Goal: Ask a question

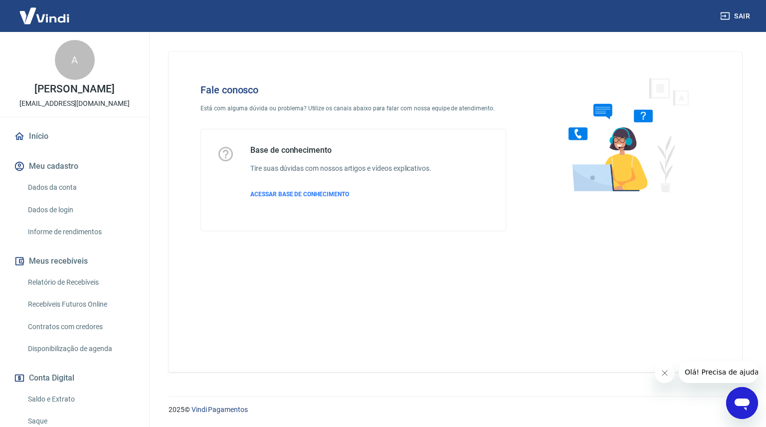
click at [727, 373] on span "Olá! Precisa de ajuda?" at bounding box center [724, 372] width 78 height 8
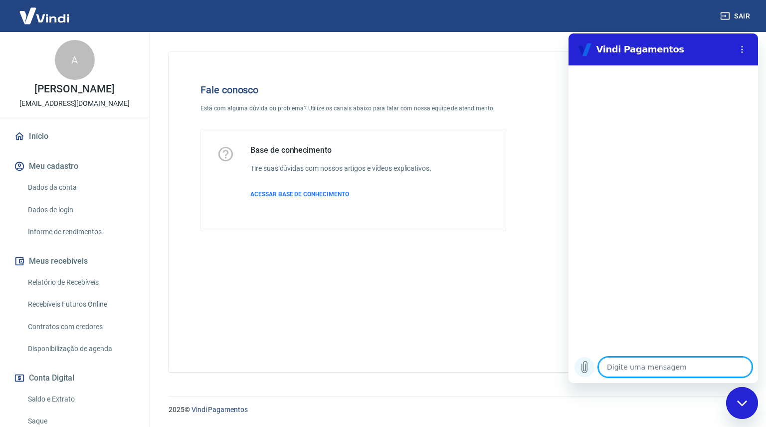
click at [587, 369] on icon "Carregar arquivo" at bounding box center [584, 366] width 5 height 11
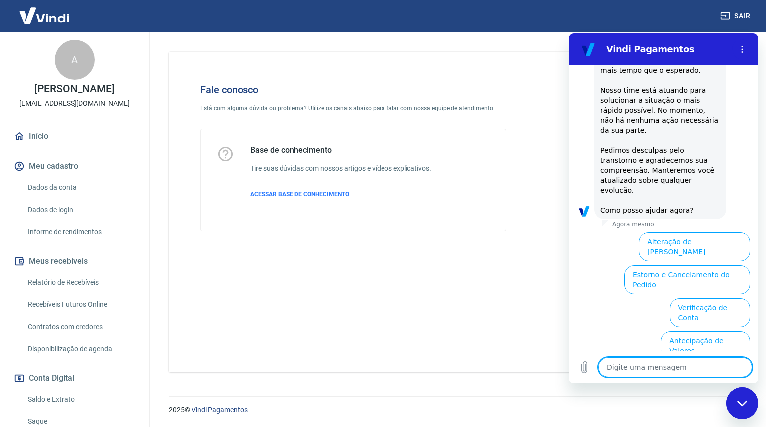
scroll to position [251, 0]
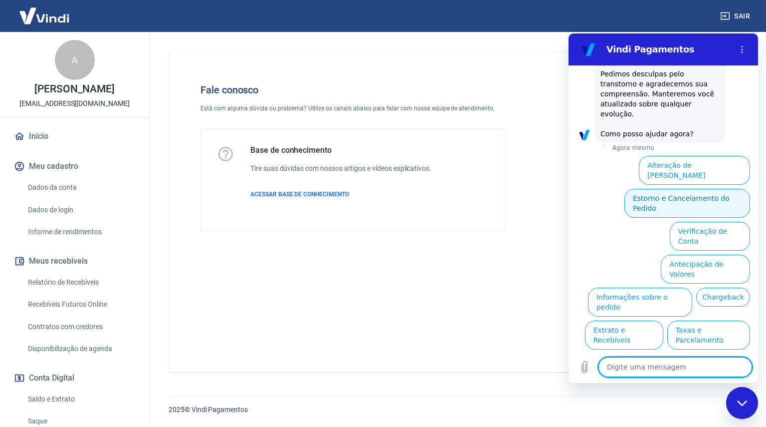
click at [691, 189] on button "Estorno e Cancelamento do Pedido" at bounding box center [688, 203] width 126 height 29
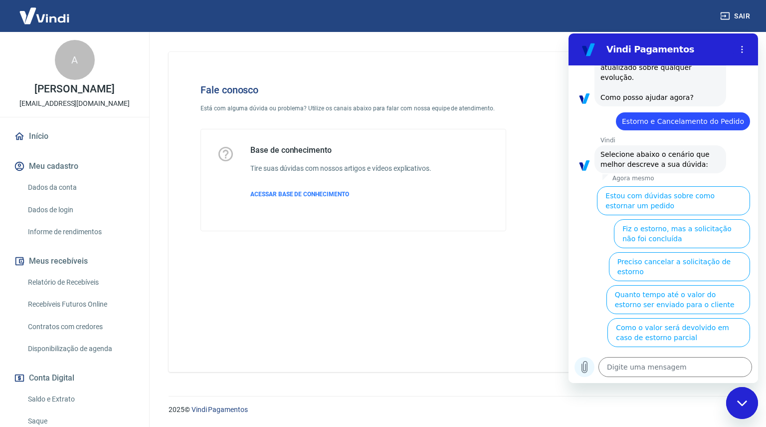
scroll to position [289, 0]
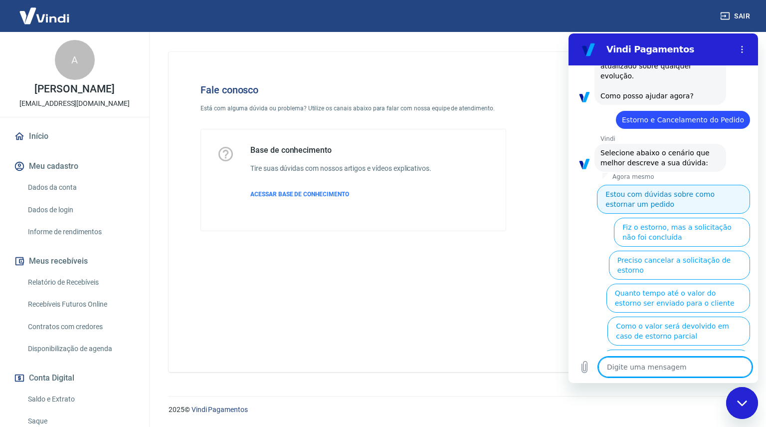
click at [659, 189] on button "Estou com dúvidas sobre como estornar um pedido" at bounding box center [673, 199] width 153 height 29
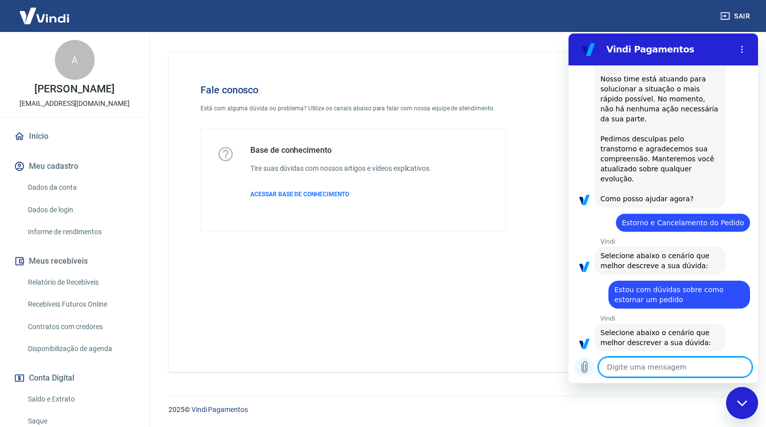
scroll to position [257, 0]
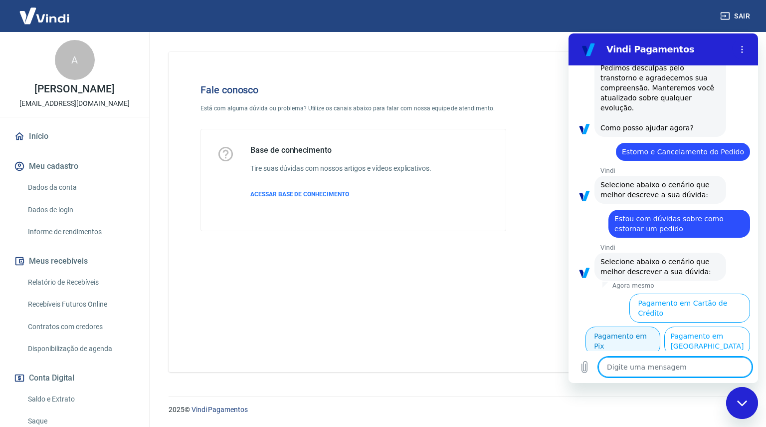
click at [661, 326] on button "Pagamento em Pix" at bounding box center [623, 340] width 75 height 29
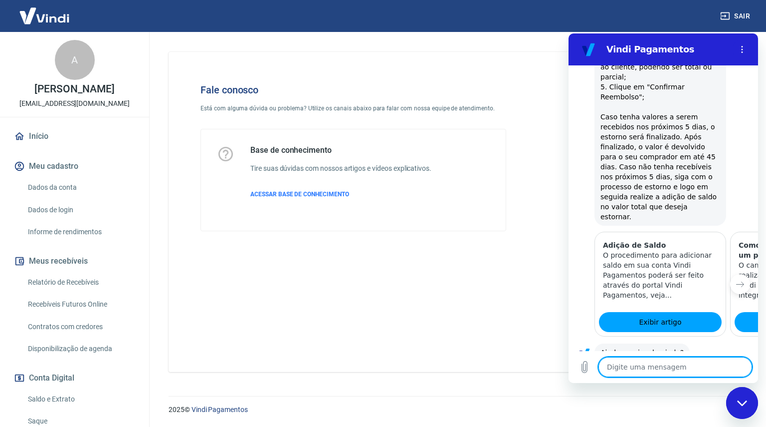
scroll to position [673, 0]
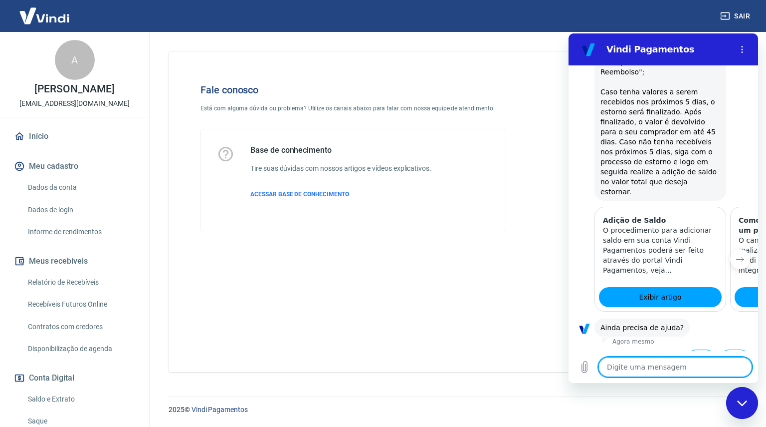
click at [692, 349] on button "Sim" at bounding box center [701, 358] width 29 height 19
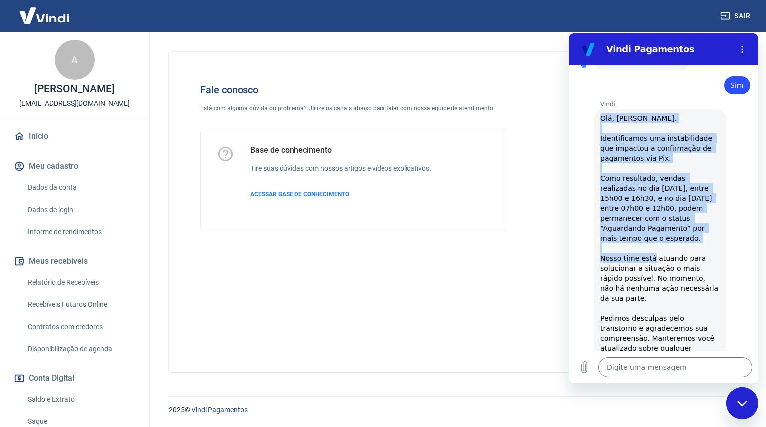
scroll to position [963, 0]
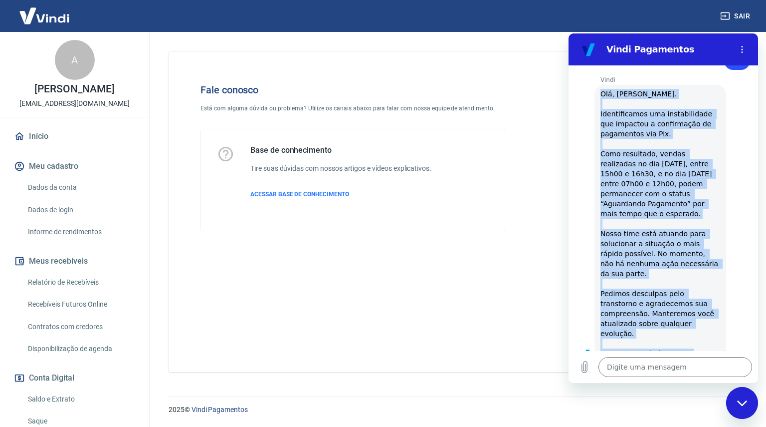
drag, startPoint x: 601, startPoint y: 125, endPoint x: 689, endPoint y: 321, distance: 214.2
click at [689, 321] on div "Vindi diz: [PERSON_NAME], [PERSON_NAME]. Identificamos uma instabilidade que im…" at bounding box center [661, 223] width 132 height 277
copy span "Olá, [PERSON_NAME]. Identificamos uma instabilidade que impactou a confirmação …"
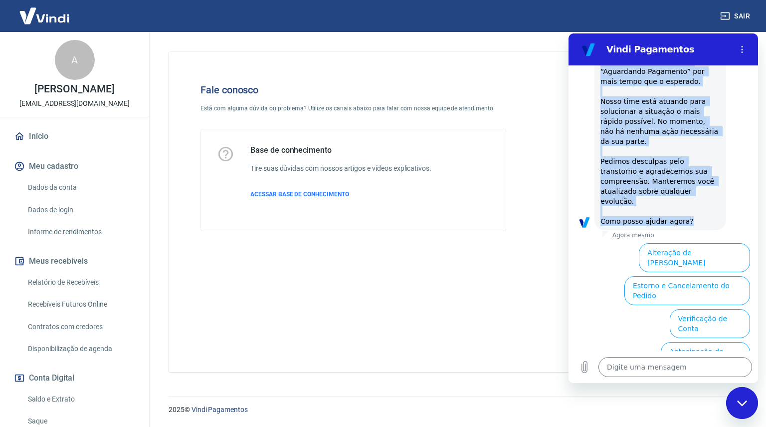
scroll to position [1113, 0]
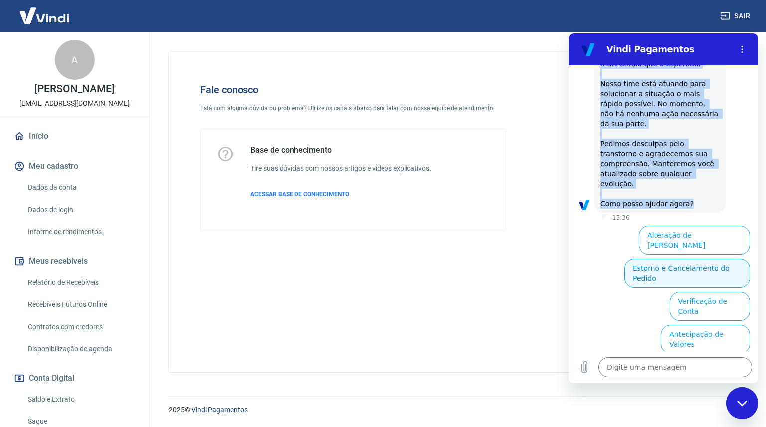
click at [698, 258] on button "Estorno e Cancelamento do Pedido" at bounding box center [688, 272] width 126 height 29
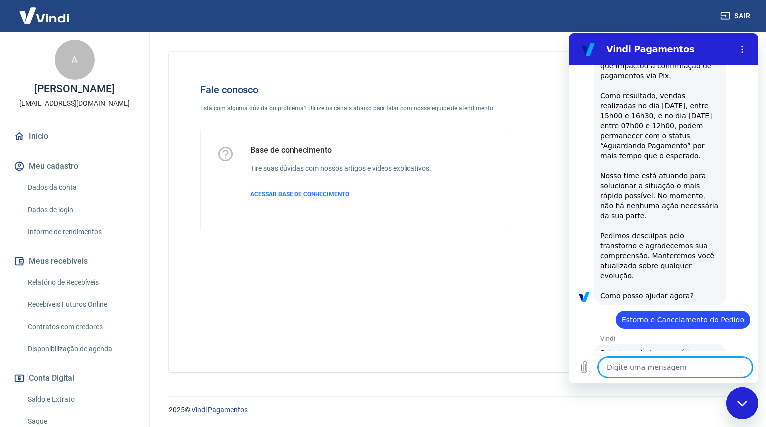
scroll to position [1201, 0]
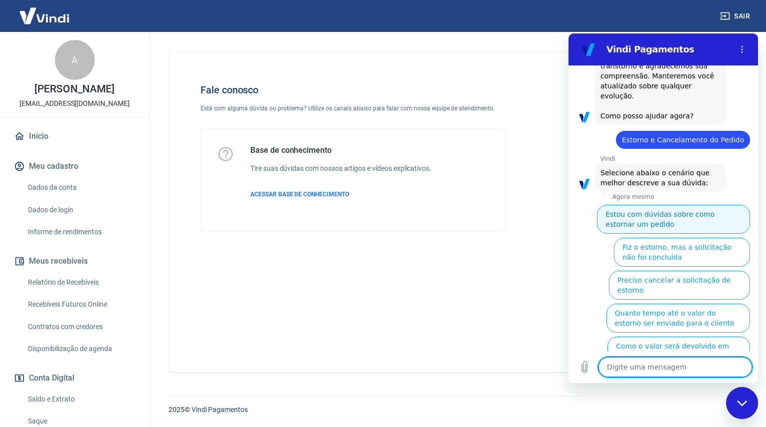
click at [688, 205] on button "Estou com dúvidas sobre como estornar um pedido" at bounding box center [673, 219] width 153 height 29
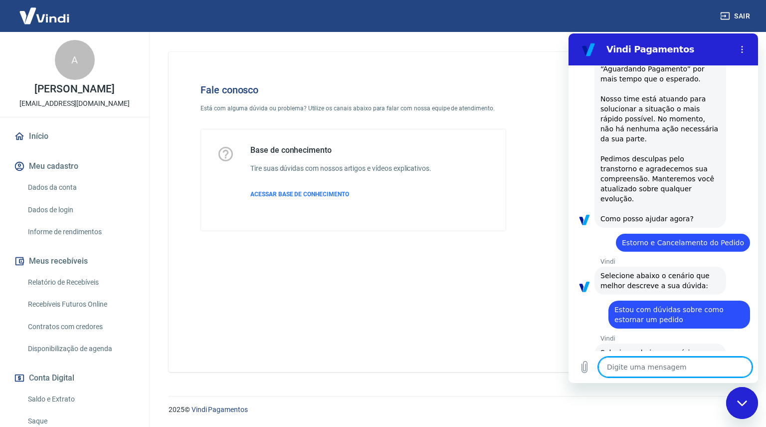
scroll to position [1169, 0]
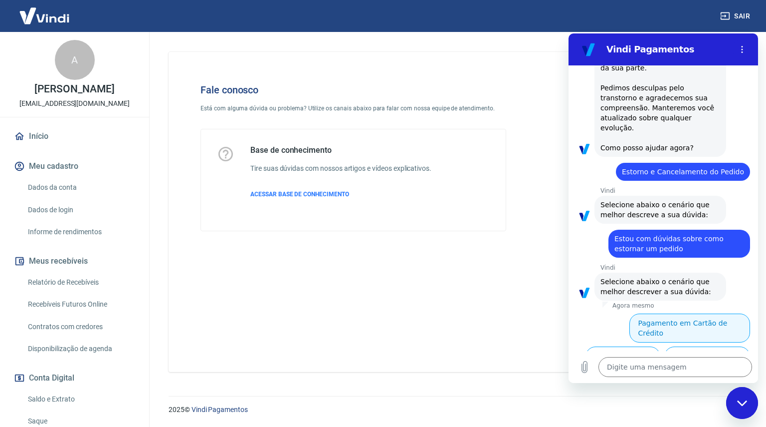
click at [699, 313] on button "Pagamento em Cartão de Crédito" at bounding box center [690, 327] width 121 height 29
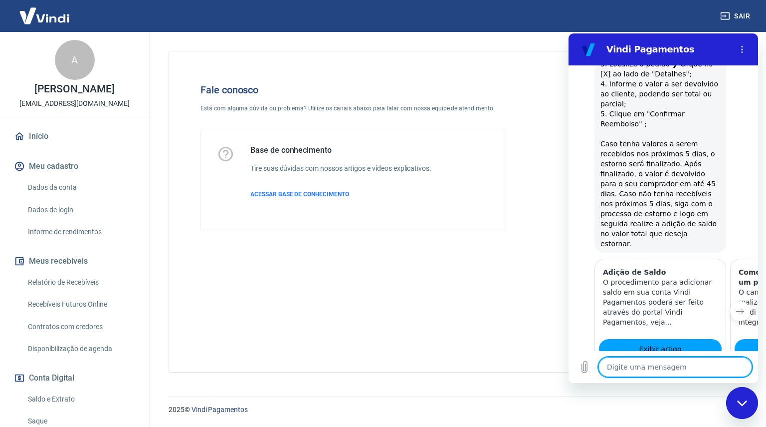
scroll to position [1585, 0]
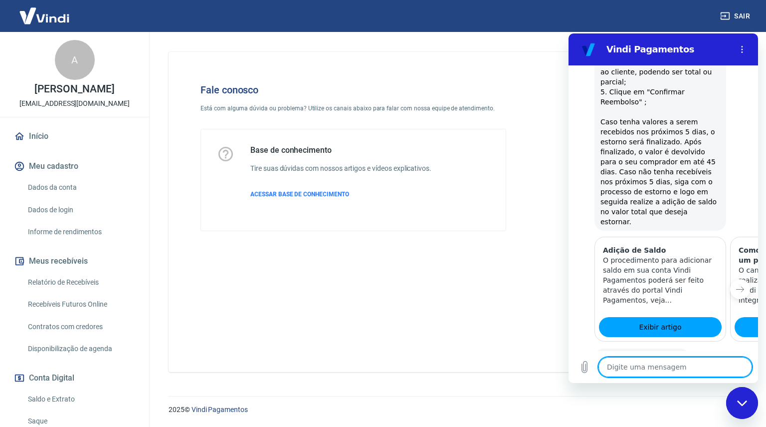
click at [542, 184] on div at bounding box center [624, 157] width 204 height 179
click at [731, 379] on button "Não" at bounding box center [735, 388] width 30 height 19
type textarea "x"
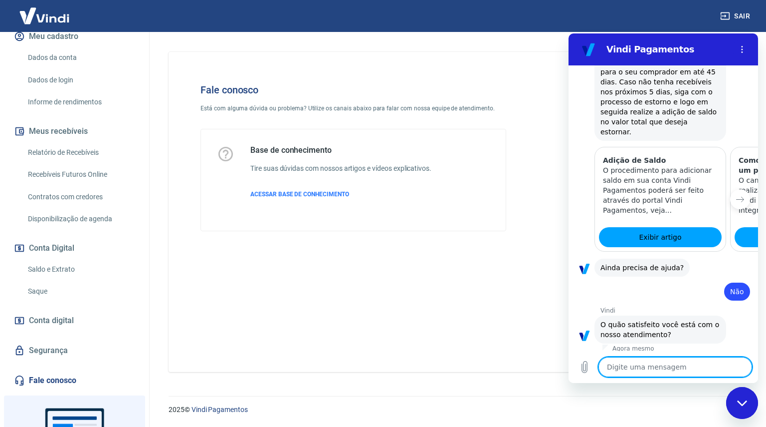
scroll to position [226, 0]
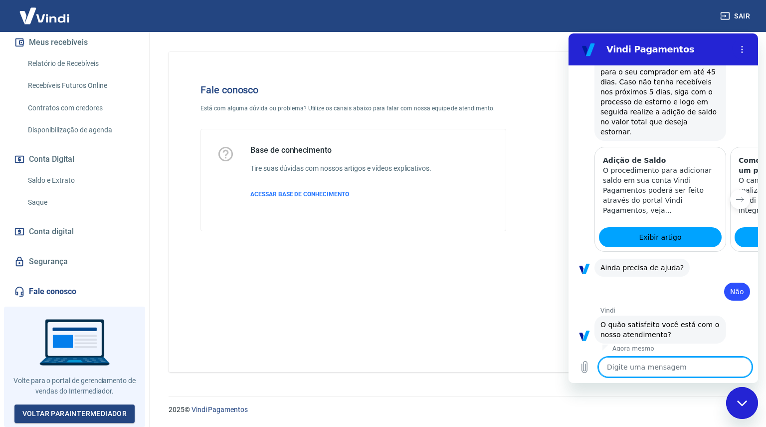
click at [60, 290] on link "Fale conosco" at bounding box center [74, 291] width 125 height 22
click at [69, 292] on link "Fale conosco" at bounding box center [74, 291] width 125 height 22
